Goal: Task Accomplishment & Management: Manage account settings

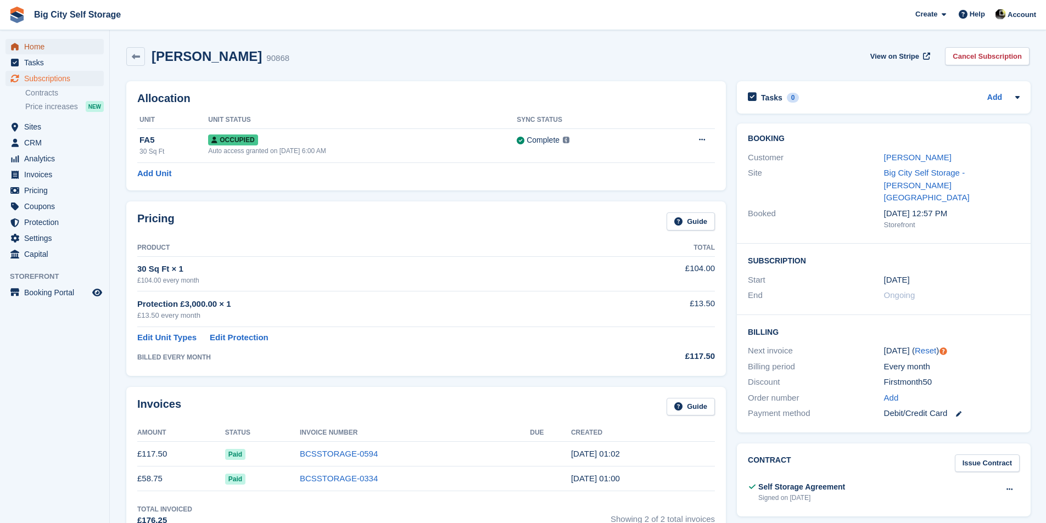
click at [36, 47] on span "Home" at bounding box center [57, 46] width 66 height 15
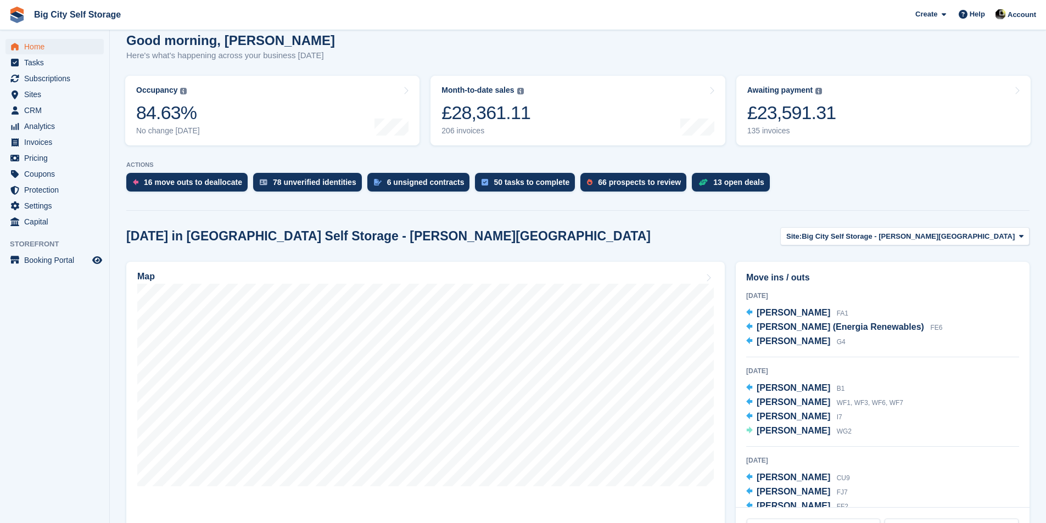
scroll to position [55, 0]
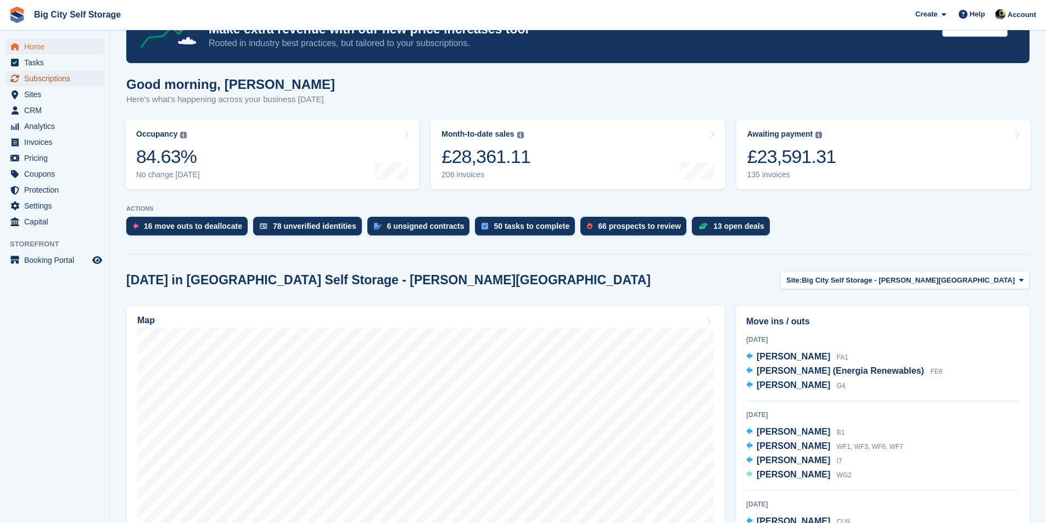
click at [71, 75] on span "Subscriptions" at bounding box center [57, 78] width 66 height 15
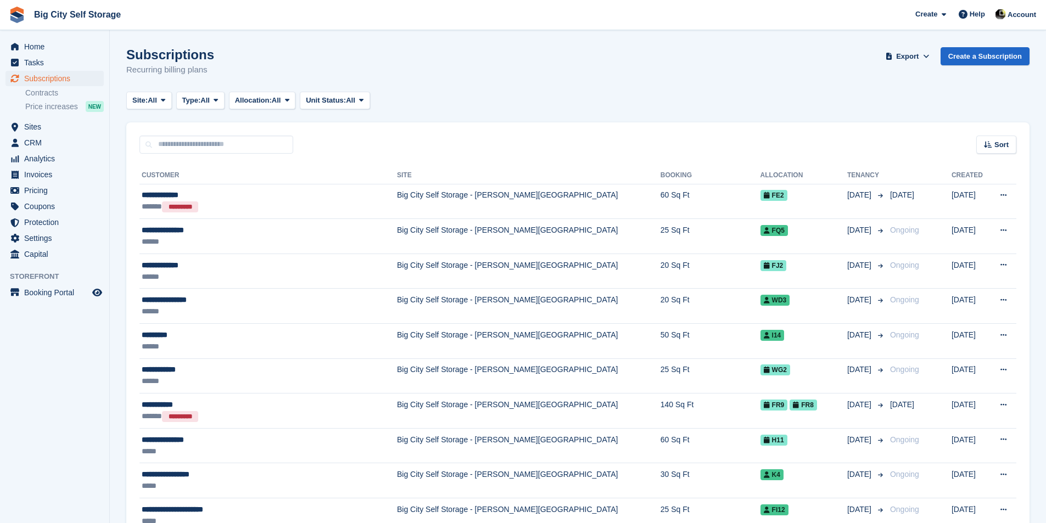
click at [203, 132] on div "Sort Sort by Customer name Date created Move in date Move out date Created (old…" at bounding box center [577, 137] width 903 height 31
click at [205, 140] on input "text" at bounding box center [216, 145] width 154 height 18
type input "******"
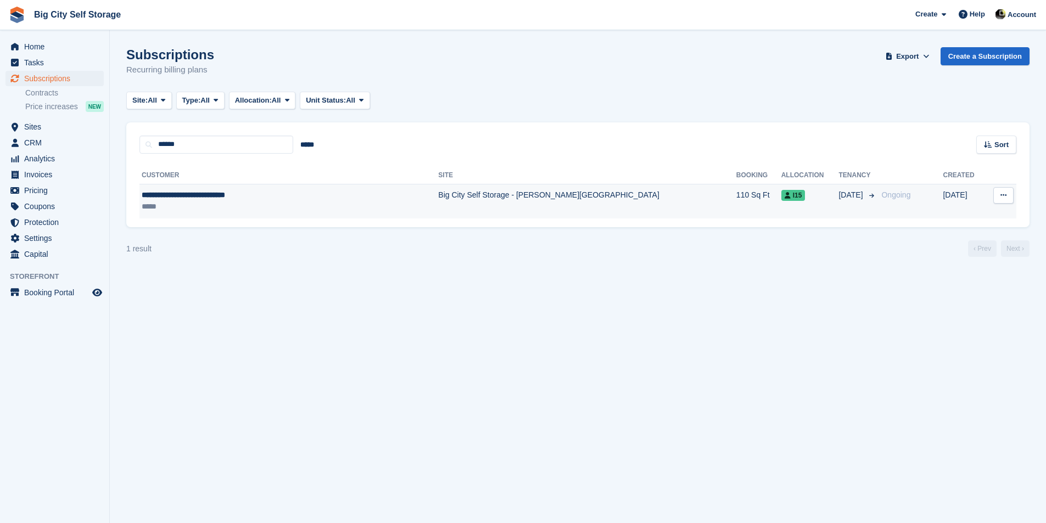
click at [503, 206] on td "Big City Self Storage - [PERSON_NAME][GEOGRAPHIC_DATA]" at bounding box center [587, 201] width 298 height 35
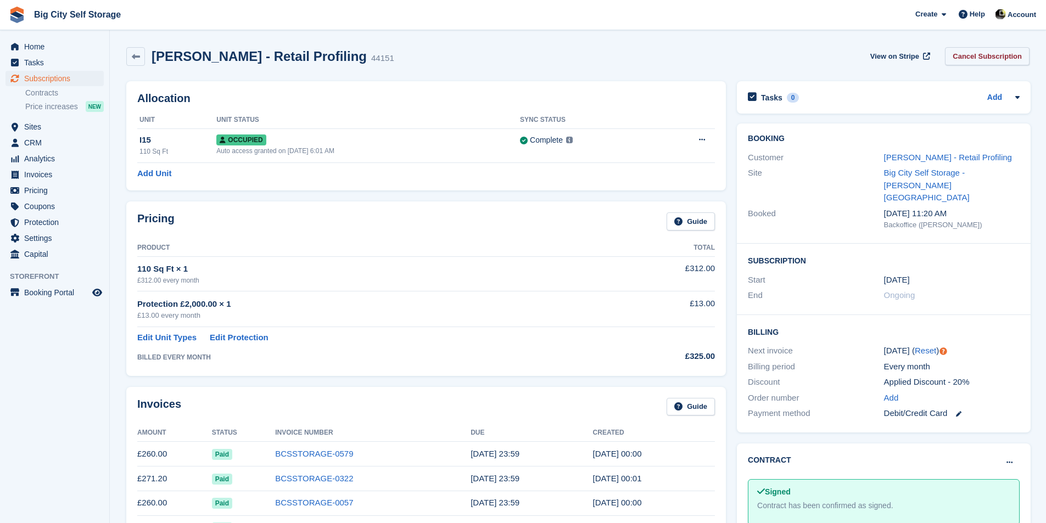
click at [1010, 56] on link "Cancel Subscription" at bounding box center [987, 56] width 85 height 18
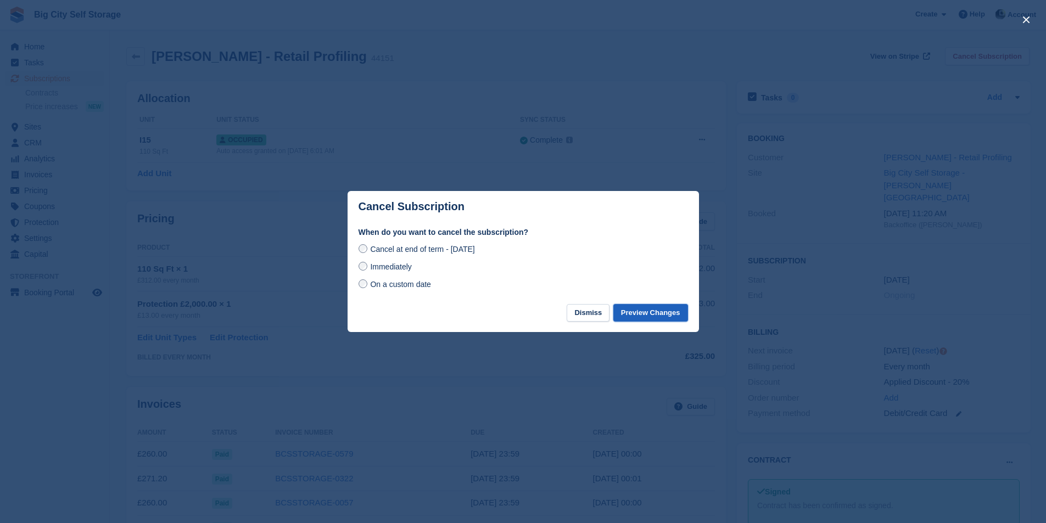
click at [666, 318] on button "Preview Changes" at bounding box center [650, 313] width 75 height 18
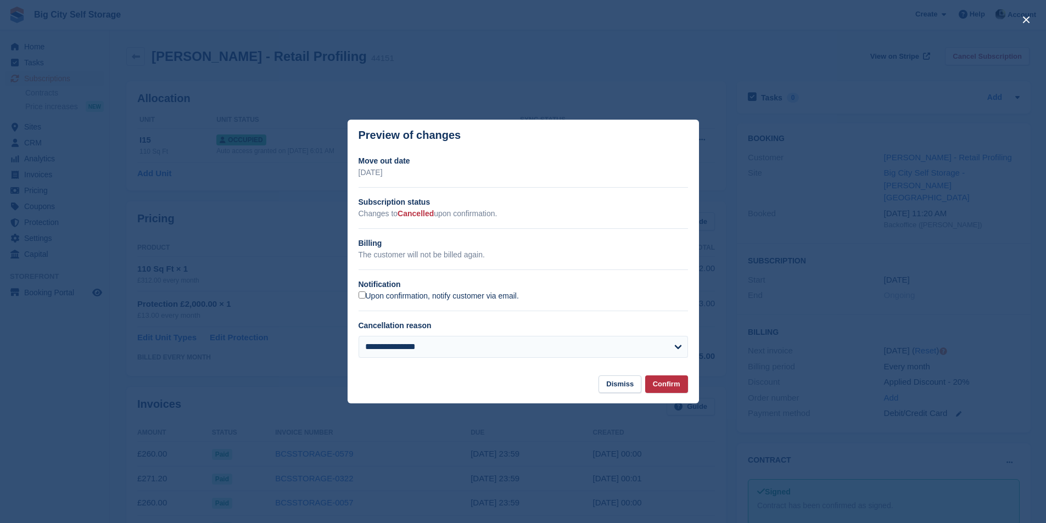
click at [400, 295] on label "Upon confirmation, notify customer via email." at bounding box center [438, 296] width 160 height 10
click at [661, 381] on button "Confirm" at bounding box center [666, 384] width 43 height 18
